Goal: Information Seeking & Learning: Learn about a topic

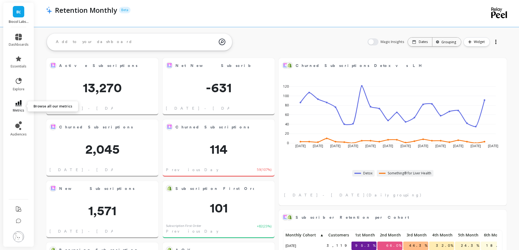
click at [24, 102] on link "metrics" at bounding box center [19, 106] width 20 height 13
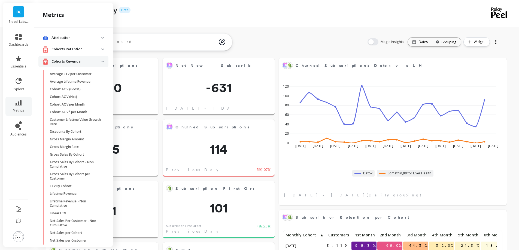
click at [89, 65] on revenue "Cohorts Revenue" at bounding box center [73, 61] width 70 height 11
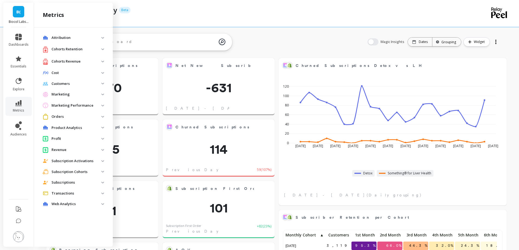
click at [80, 176] on cohorts "Subscription Cohorts" at bounding box center [73, 172] width 70 height 10
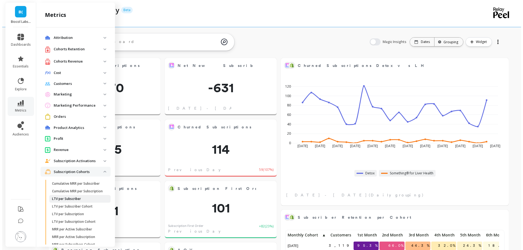
scroll to position [68, 0]
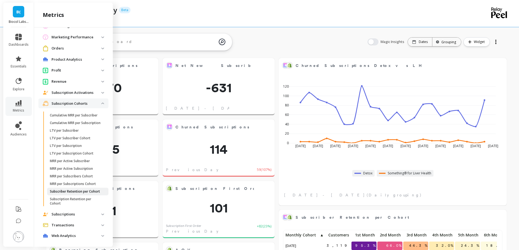
click at [77, 194] on p "Subscriber Retention per Cohort" at bounding box center [75, 192] width 50 height 4
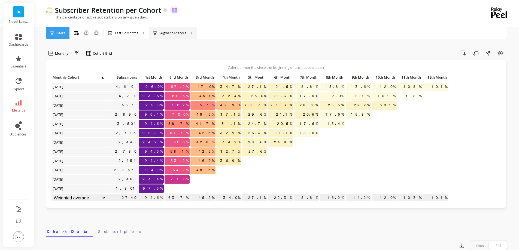
click at [187, 33] on div "Segment Analysis" at bounding box center [173, 33] width 48 height 12
click at [190, 34] on div "Segment Analysis" at bounding box center [173, 33] width 48 height 12
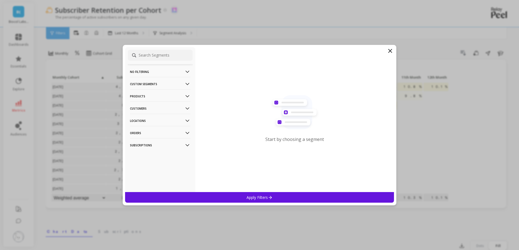
click at [156, 110] on p "Customers" at bounding box center [160, 109] width 60 height 14
click at [155, 117] on p "Customer Tags" at bounding box center [143, 119] width 25 height 5
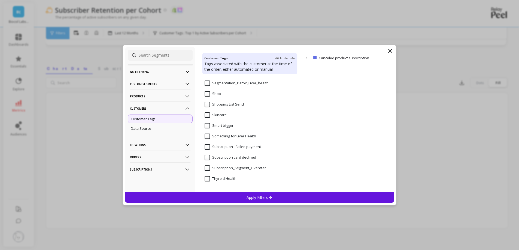
scroll to position [481, 0]
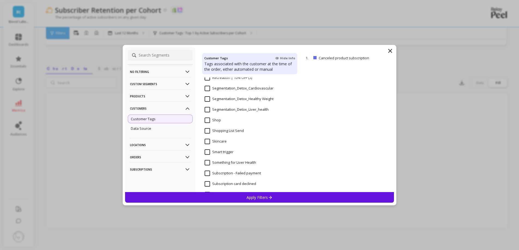
click at [216, 108] on input "Segmentation_Detox_Liver_health" at bounding box center [237, 109] width 64 height 5
click at [251, 199] on p "Apply Filters" at bounding box center [260, 197] width 26 height 5
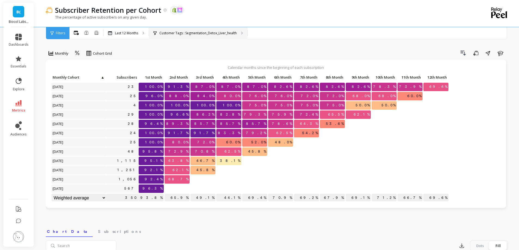
click at [218, 35] on p "Customer Tags : Segmentation_Detox_Liver_health" at bounding box center [197, 33] width 77 height 4
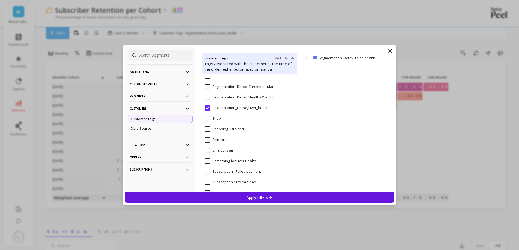
scroll to position [483, 0]
click at [230, 95] on Weight "Segmentation_Detox_Healthy Weight" at bounding box center [239, 97] width 69 height 5
click at [231, 200] on div "Apply Filters" at bounding box center [259, 197] width 269 height 11
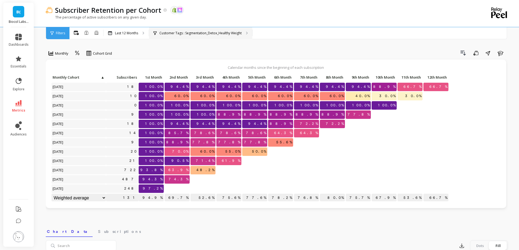
click at [189, 37] on div "Customer Tags : Segmentation_Detox_Healthy Weight" at bounding box center [200, 33] width 103 height 12
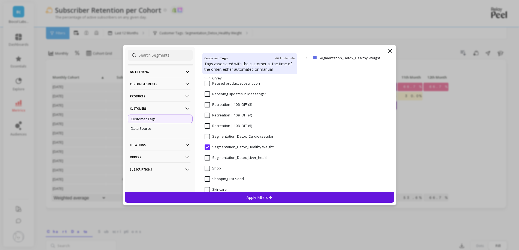
scroll to position [450, 0]
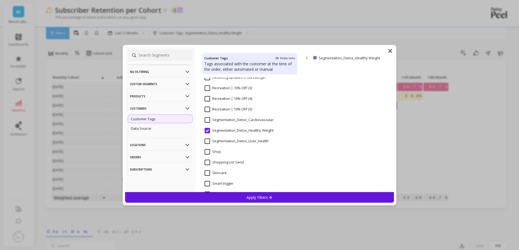
click at [233, 119] on input "Segmentation_Detox_Cardiovascular" at bounding box center [239, 119] width 69 height 5
click at [255, 198] on p "Apply Filters" at bounding box center [260, 197] width 26 height 5
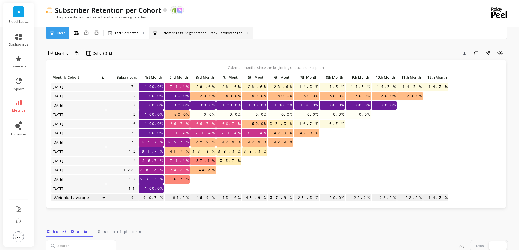
click at [226, 36] on div "Customer Tags : Segmentation_Detox_Cardiovascular" at bounding box center [201, 33] width 104 height 12
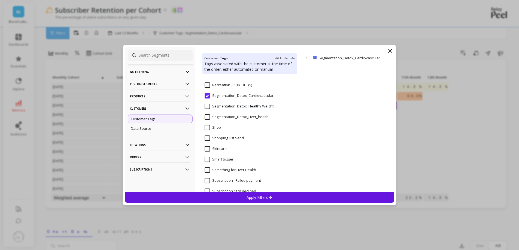
scroll to position [473, 0]
click at [224, 117] on input "Segmentation_Detox_Liver_health" at bounding box center [237, 118] width 64 height 5
click at [246, 193] on div "Apply Filters" at bounding box center [259, 197] width 269 height 11
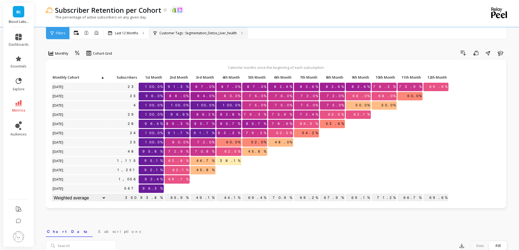
click at [196, 36] on div "Customer Tags : Segmentation_Detox_Liver_health" at bounding box center [198, 33] width 98 height 12
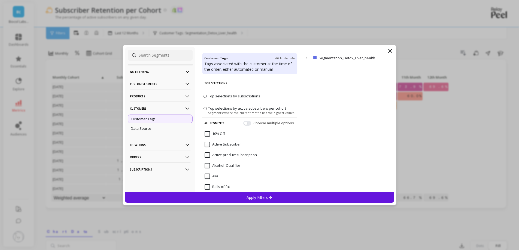
click at [171, 108] on p "Customers" at bounding box center [160, 109] width 60 height 14
click at [162, 97] on p "Products" at bounding box center [160, 96] width 60 height 14
click at [157, 124] on div "SKUs" at bounding box center [160, 126] width 65 height 9
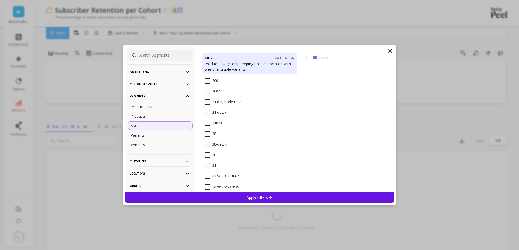
scroll to position [500, 0]
click at [209, 143] on input "28-detox" at bounding box center [216, 144] width 22 height 5
click at [237, 198] on div "Apply Filters" at bounding box center [259, 197] width 269 height 11
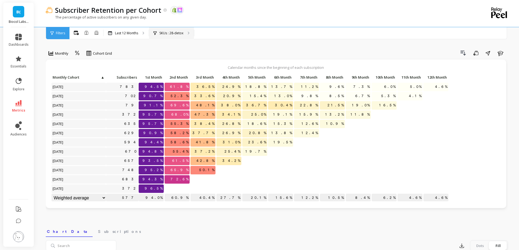
click at [184, 34] on div "SKUs : 28-detox" at bounding box center [171, 33] width 45 height 12
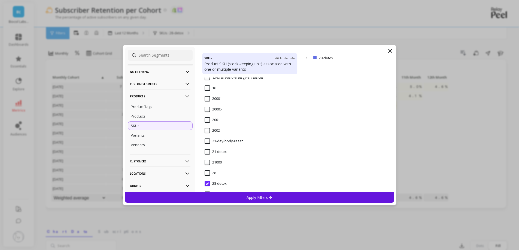
scroll to position [461, 0]
click at [217, 150] on input "21-detox" at bounding box center [216, 151] width 22 height 5
click at [232, 195] on div "Apply Filters" at bounding box center [259, 197] width 269 height 11
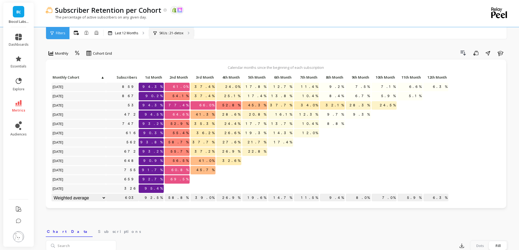
click at [186, 29] on div "SKUs : 21-detox" at bounding box center [171, 33] width 45 height 12
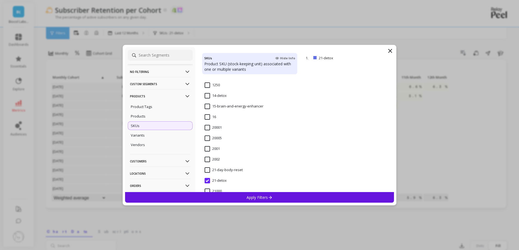
scroll to position [426, 0]
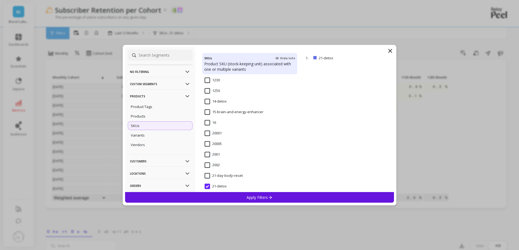
click at [228, 173] on div "21-day-body-reset" at bounding box center [249, 179] width 95 height 16
click at [237, 201] on div "Apply Filters" at bounding box center [259, 197] width 269 height 11
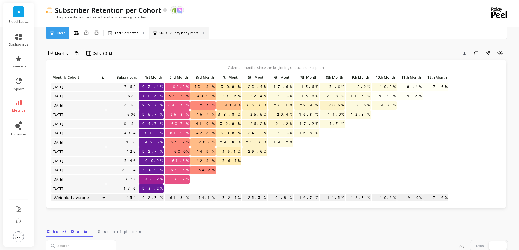
click at [193, 33] on p "SKUs : 21-day-body-reset" at bounding box center [178, 33] width 39 height 4
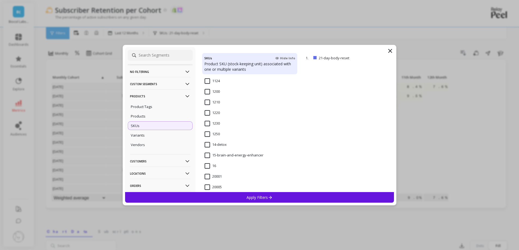
scroll to position [383, 0]
click at [222, 144] on input "14-detox" at bounding box center [216, 144] width 22 height 5
click at [239, 199] on div "Apply Filters" at bounding box center [259, 197] width 269 height 11
